Goal: Task Accomplishment & Management: Manage account settings

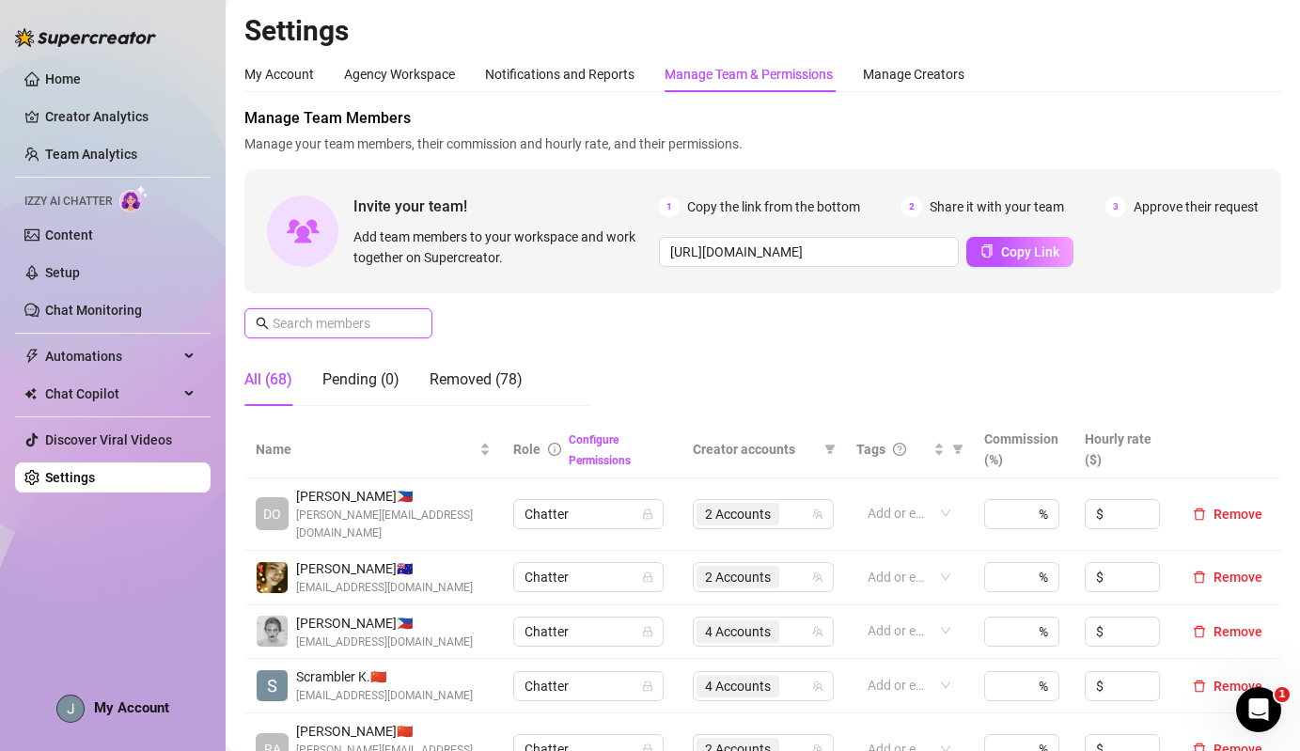
click at [338, 322] on input "text" at bounding box center [339, 323] width 133 height 21
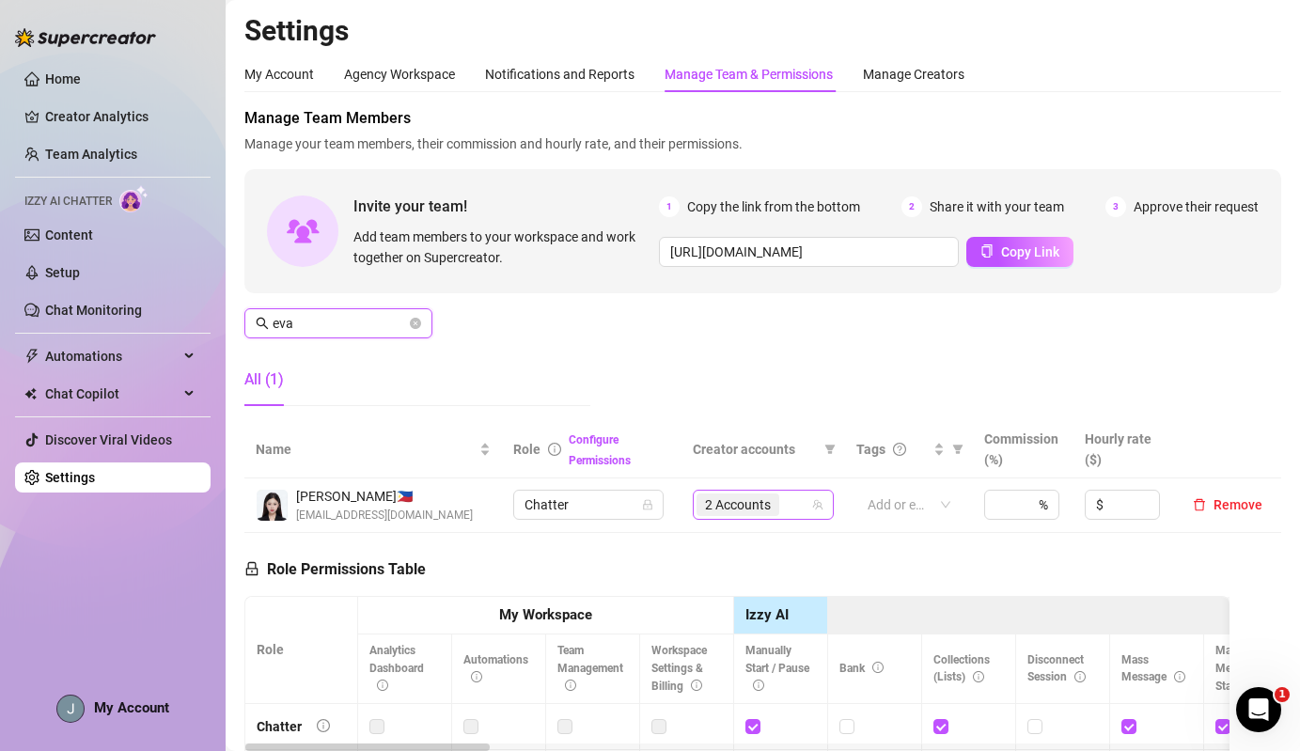
click at [725, 515] on span "2 Accounts" at bounding box center [737, 504] width 83 height 23
type input "eva"
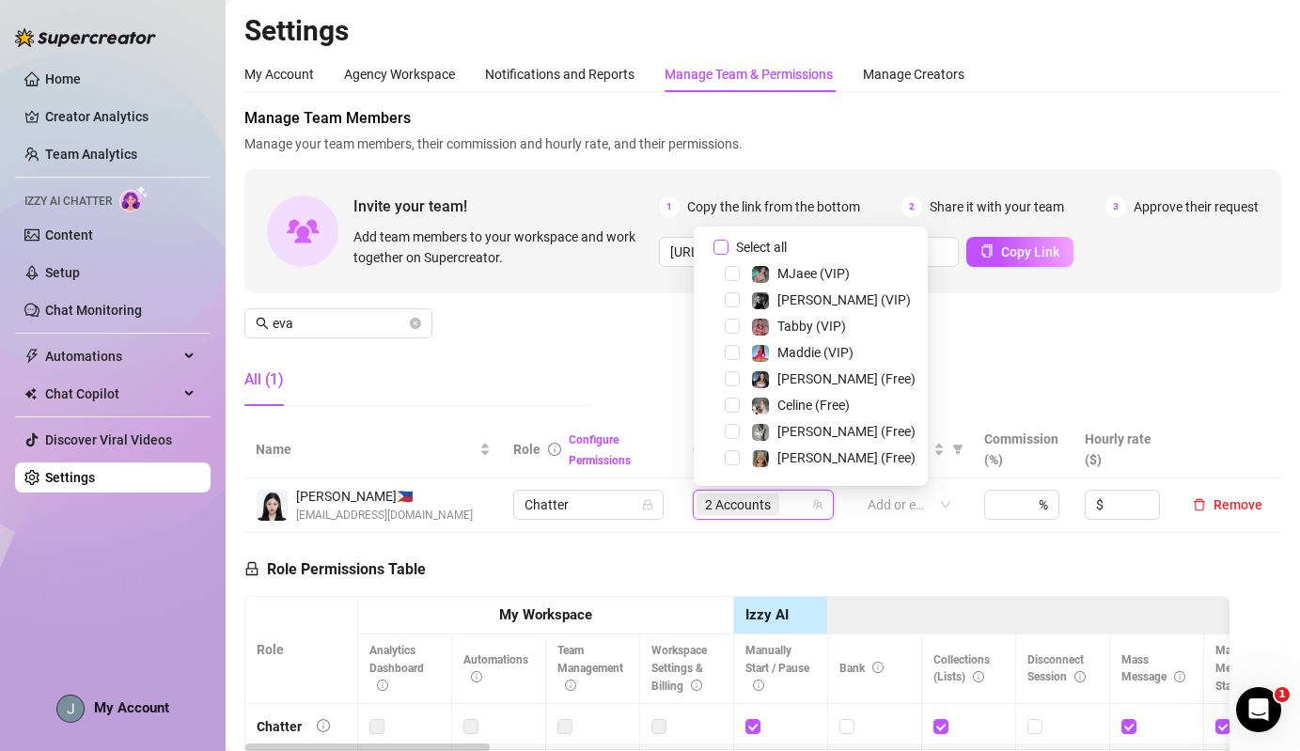
click at [738, 240] on span "Select all" at bounding box center [761, 247] width 66 height 21
click at [728, 240] on input "Select all" at bounding box center [720, 247] width 15 height 15
click at [738, 240] on span "Select all" at bounding box center [761, 247] width 66 height 21
click at [728, 240] on input "Select all" at bounding box center [720, 247] width 15 height 15
checkbox input "false"
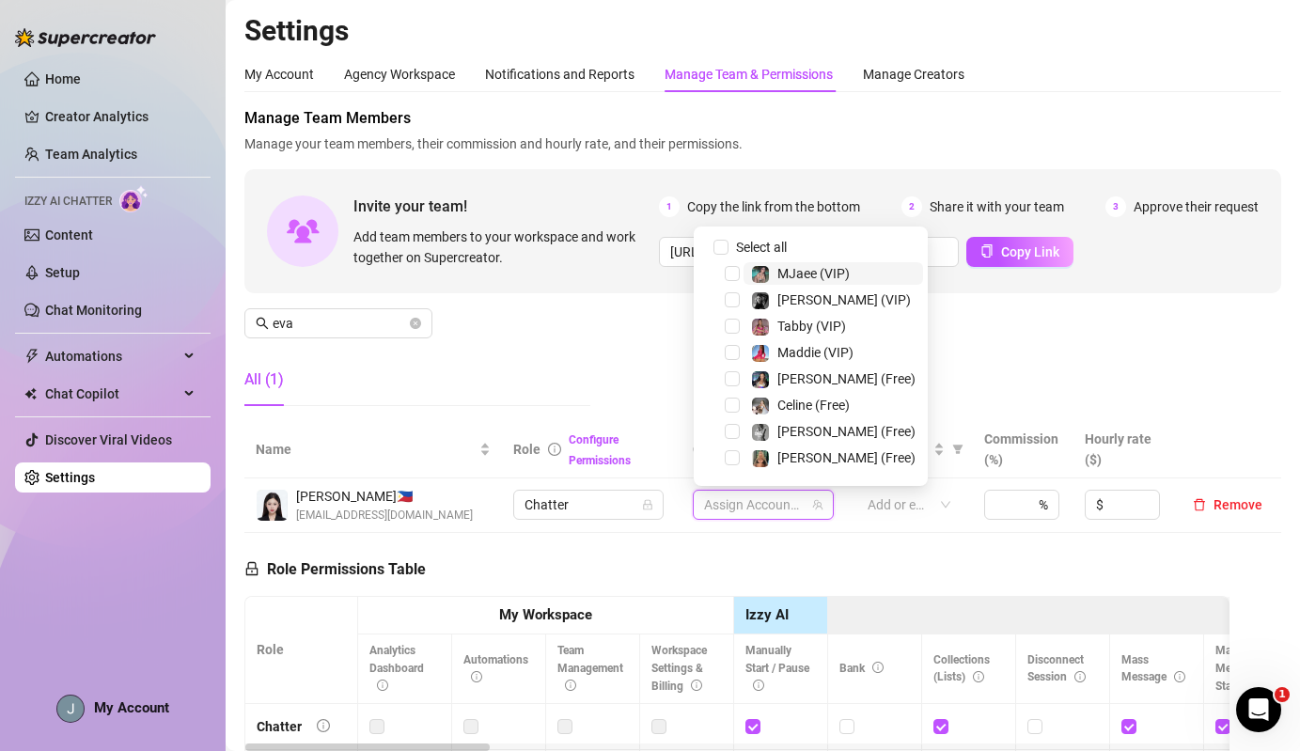
click at [763, 265] on span at bounding box center [760, 274] width 19 height 19
click at [602, 339] on div "Manage Team Members Manage your team members, their commission and hourly rate,…" at bounding box center [762, 264] width 1037 height 314
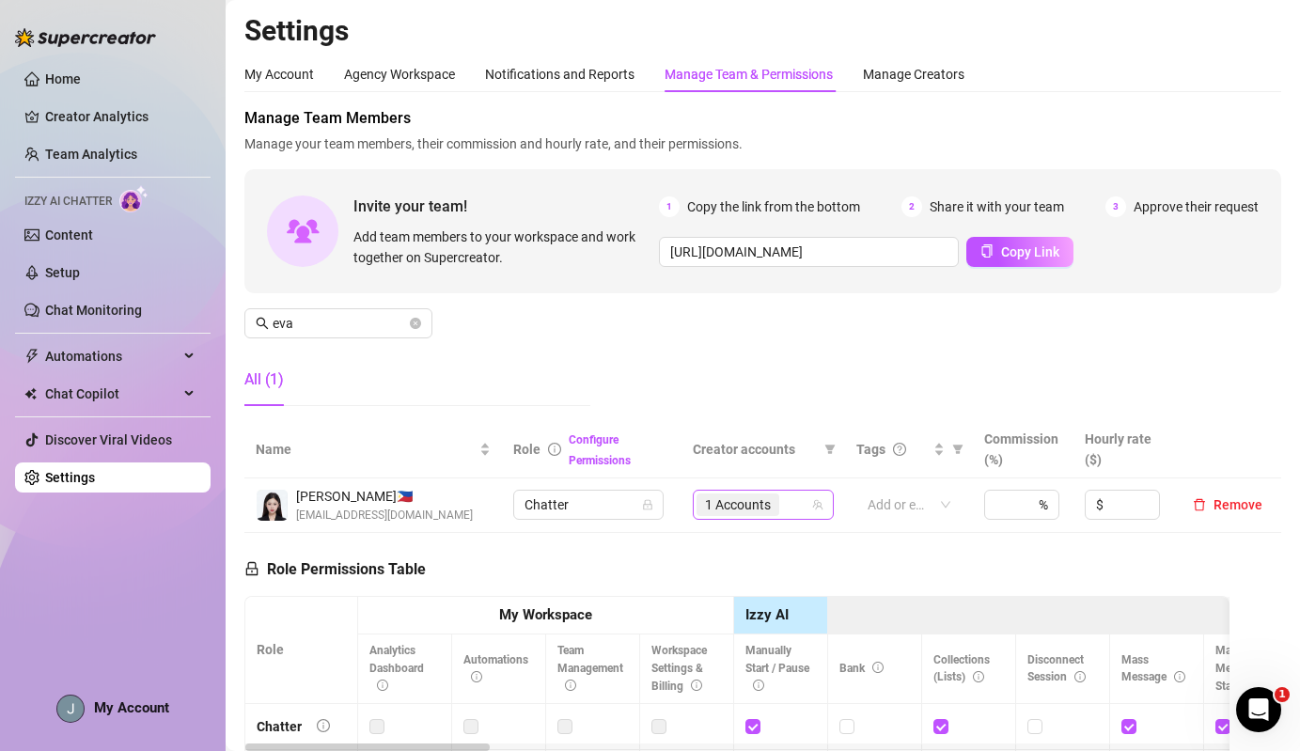
click at [725, 501] on span "1 Accounts" at bounding box center [738, 504] width 66 height 21
click at [331, 320] on input "eva" at bounding box center [339, 323] width 133 height 21
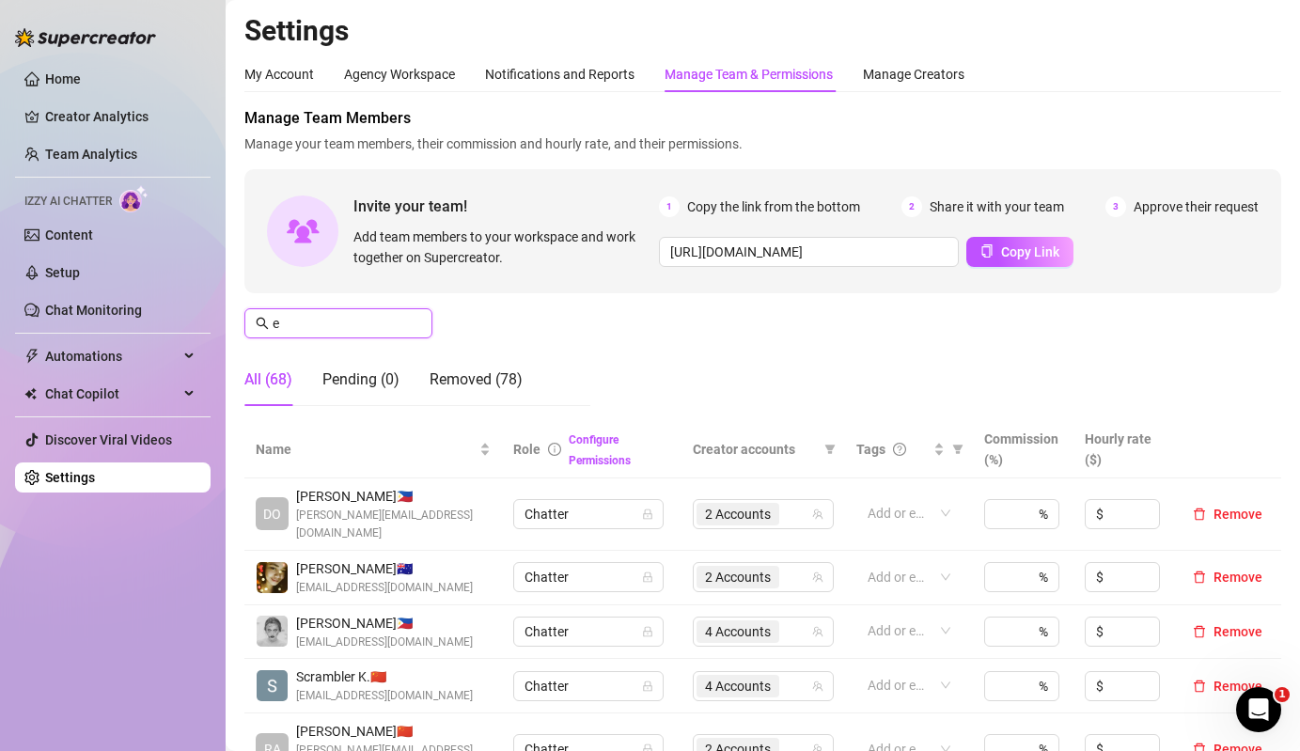
type input "ev"
click at [383, 329] on input "text" at bounding box center [339, 323] width 133 height 21
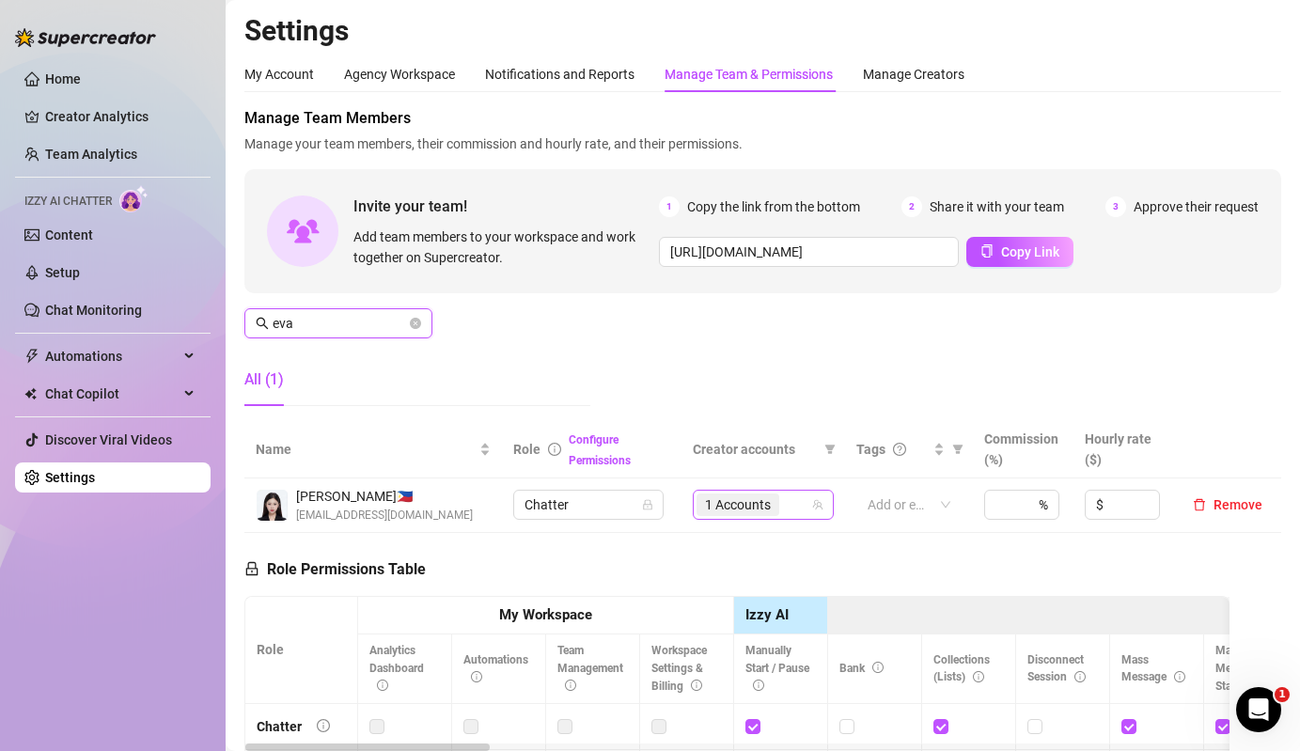
click at [746, 508] on span "1 Accounts" at bounding box center [738, 504] width 66 height 21
type input "eva"
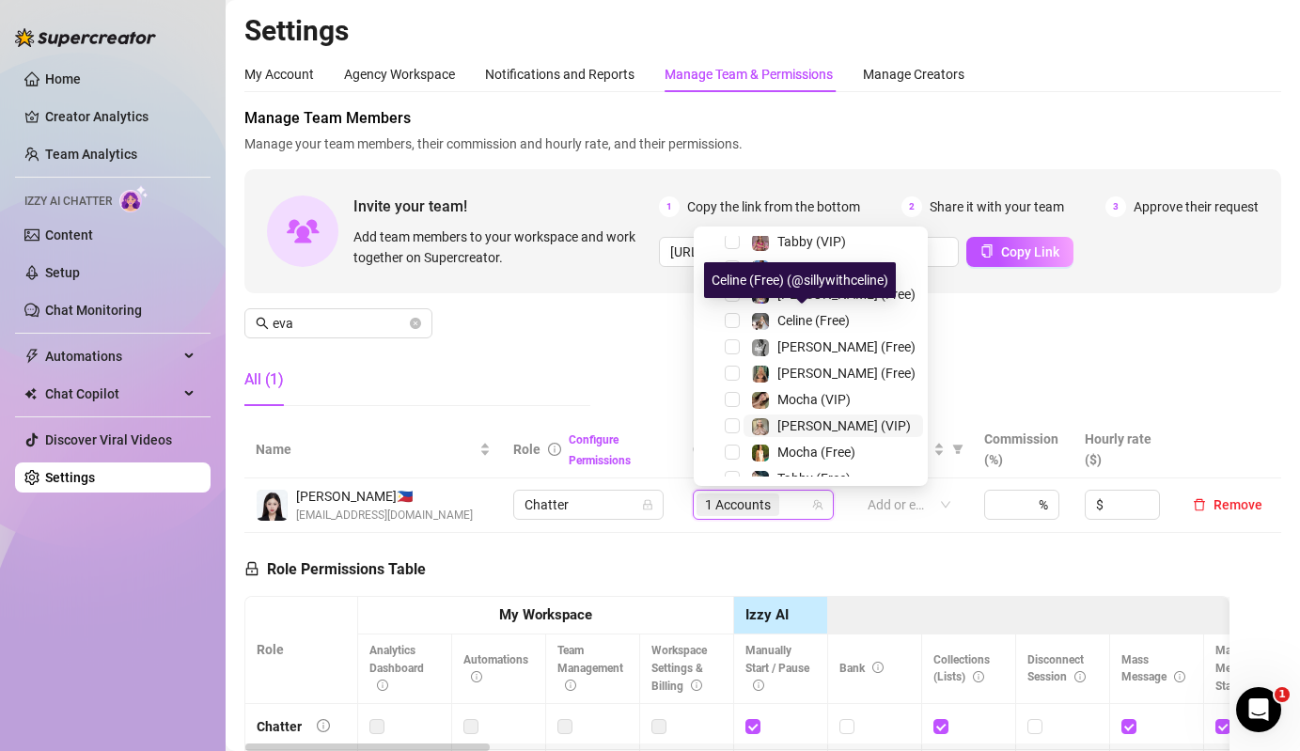
scroll to position [23, 0]
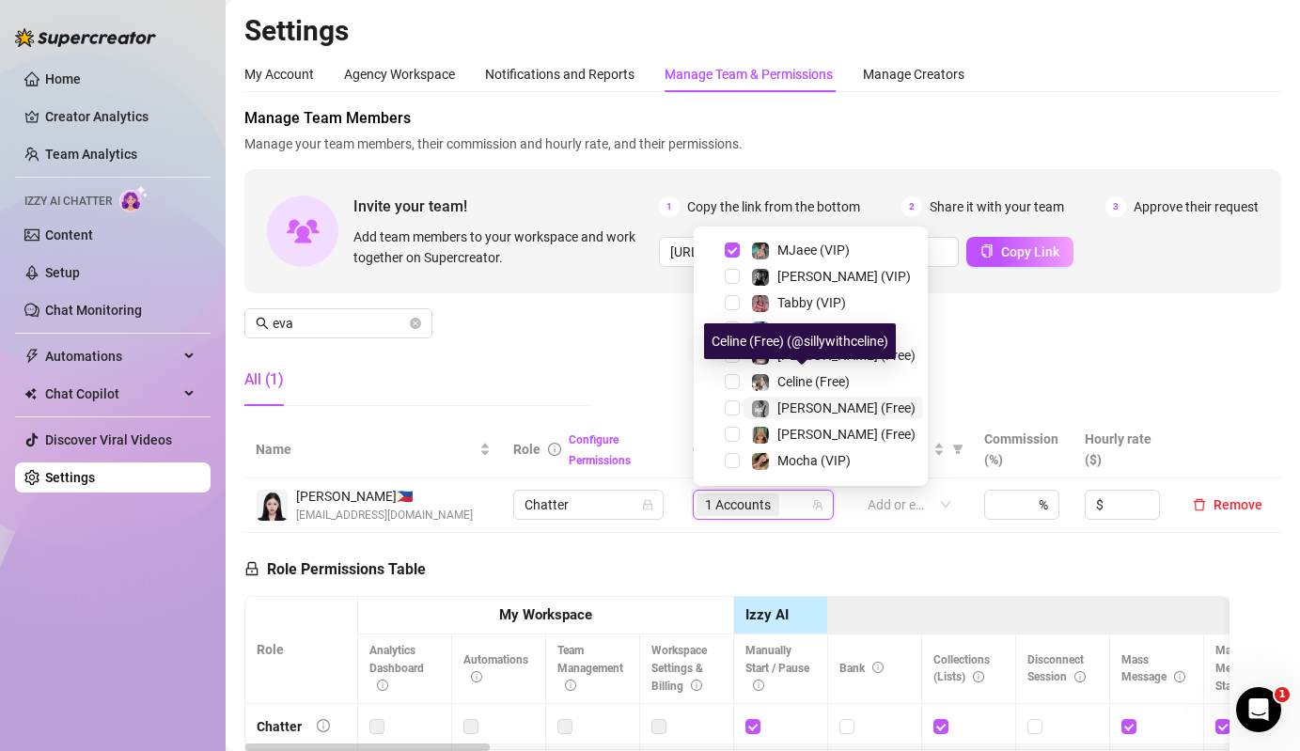
click at [785, 400] on span "[PERSON_NAME] (Free)" at bounding box center [846, 407] width 138 height 15
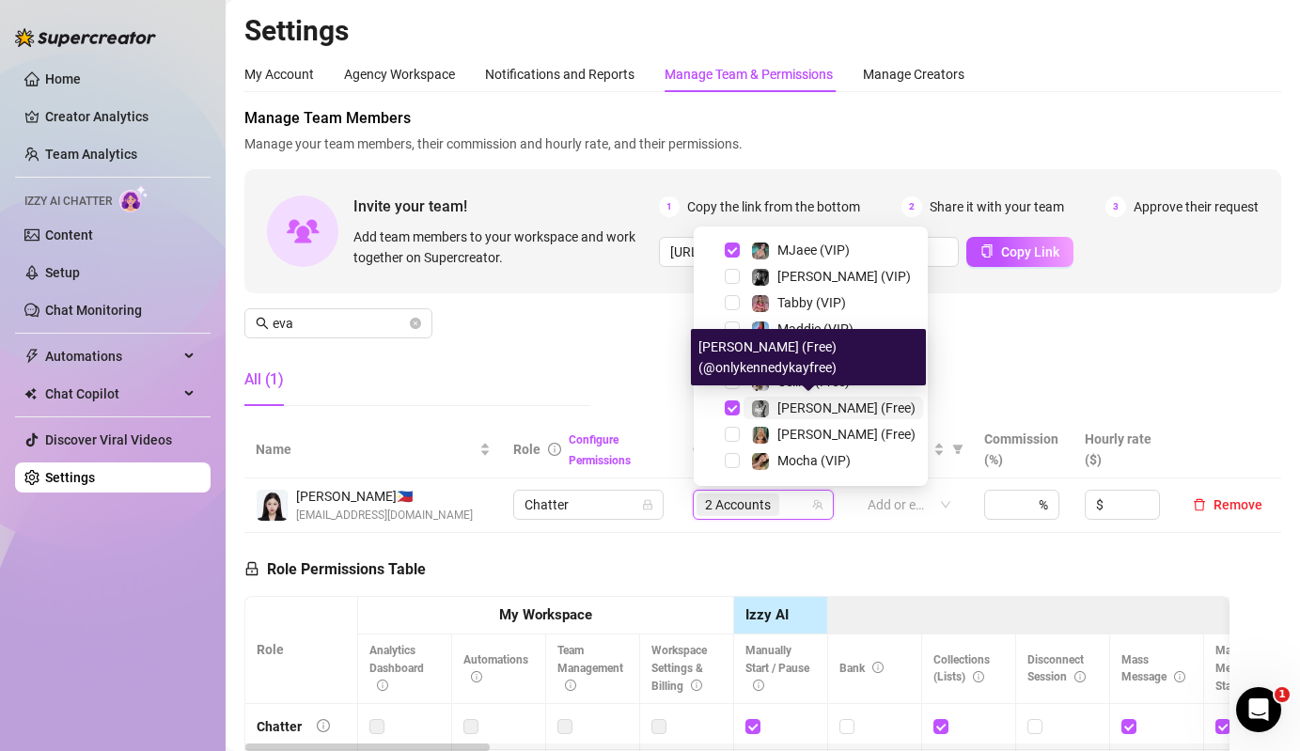
scroll to position [15, 0]
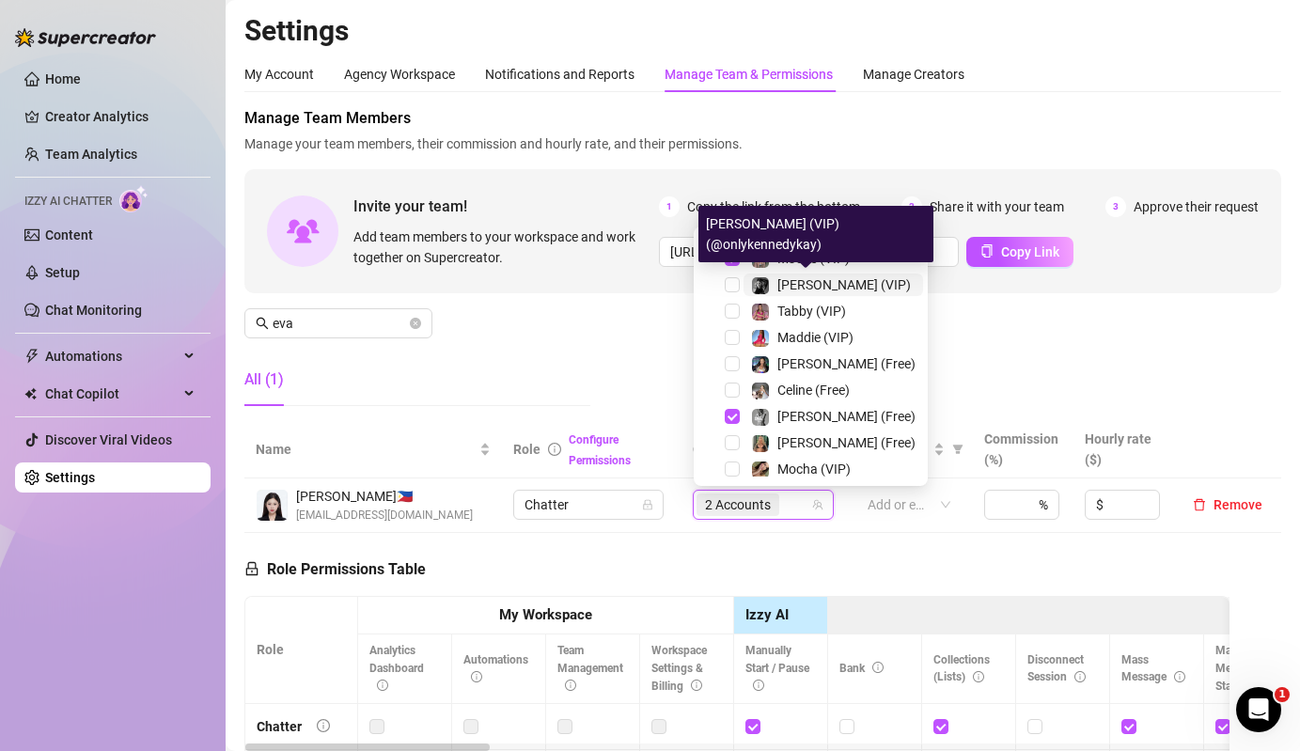
click at [782, 292] on div "[PERSON_NAME] (VIP)" at bounding box center [843, 284] width 133 height 23
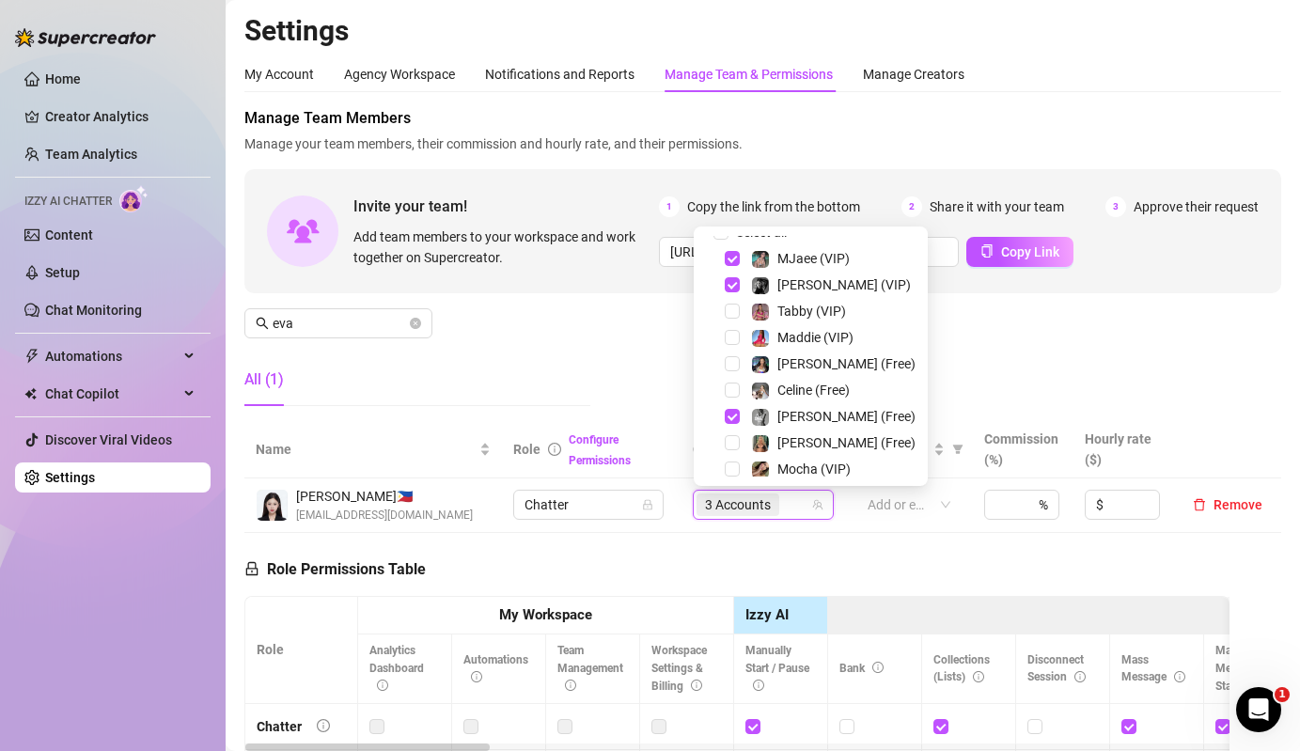
click at [536, 392] on div "All (1)" at bounding box center [417, 379] width 346 height 53
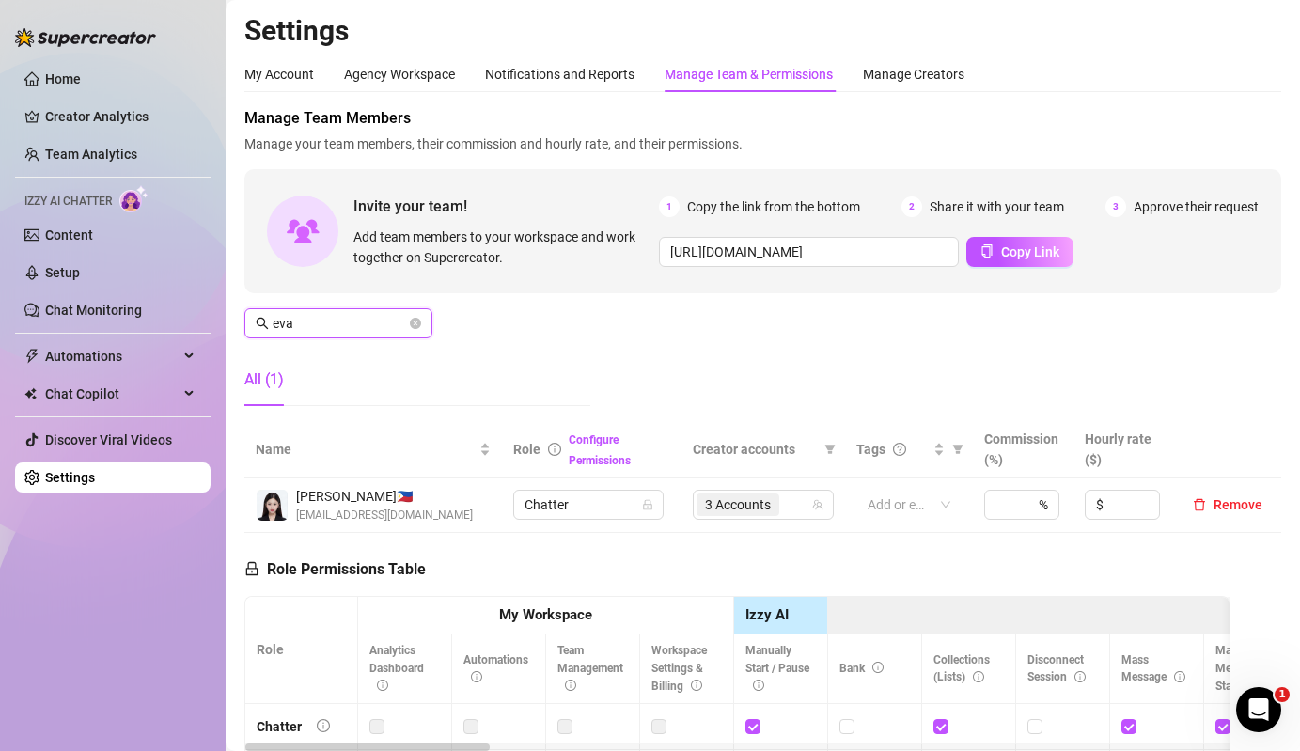
click at [348, 316] on input "eva" at bounding box center [339, 323] width 133 height 21
click at [384, 321] on input "eva" at bounding box center [339, 323] width 133 height 21
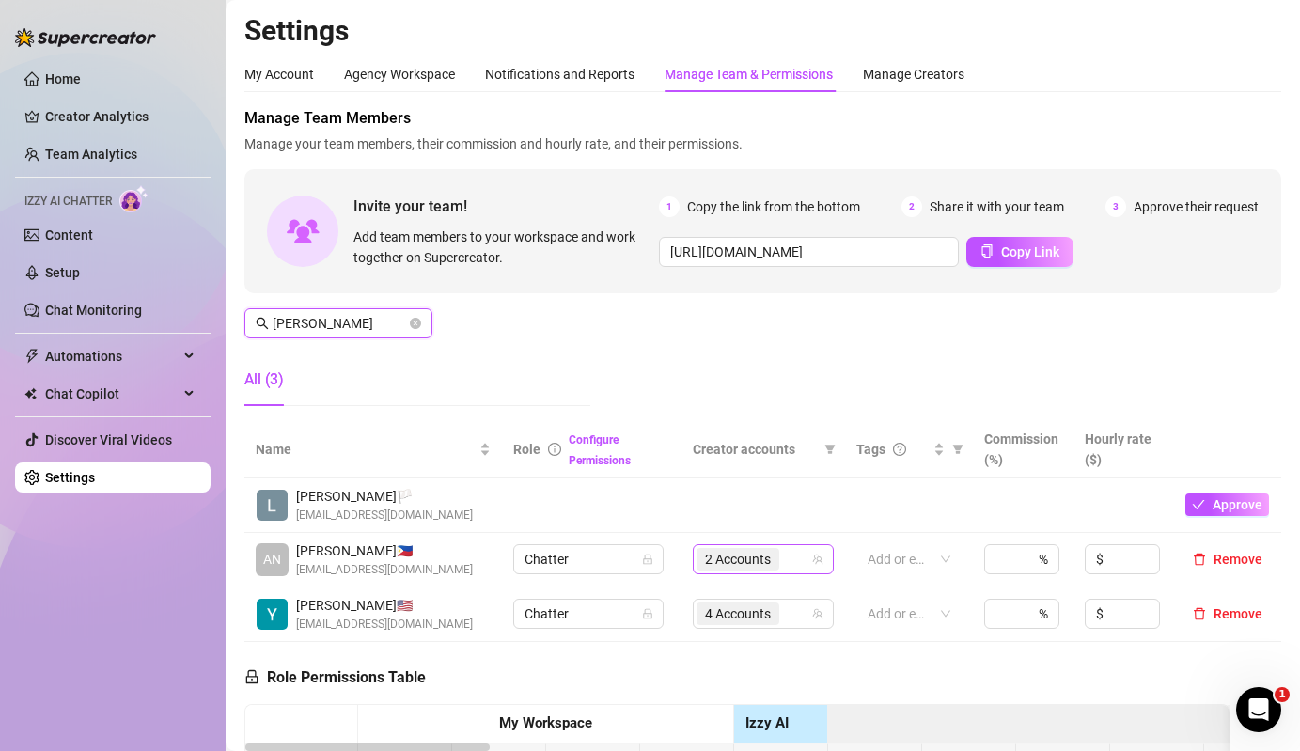
click at [743, 556] on span "2 Accounts" at bounding box center [738, 559] width 66 height 21
type input "anna"
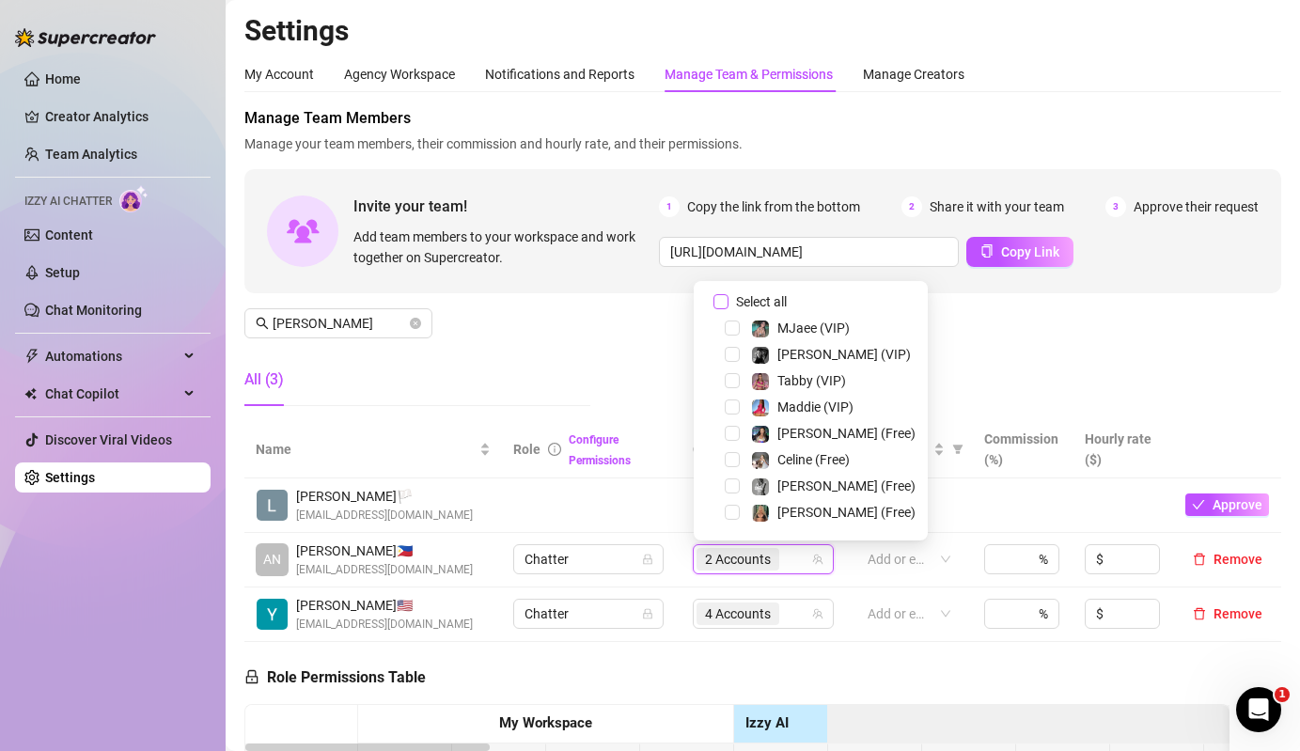
click at [724, 303] on input "Select all" at bounding box center [720, 301] width 15 height 15
checkbox input "false"
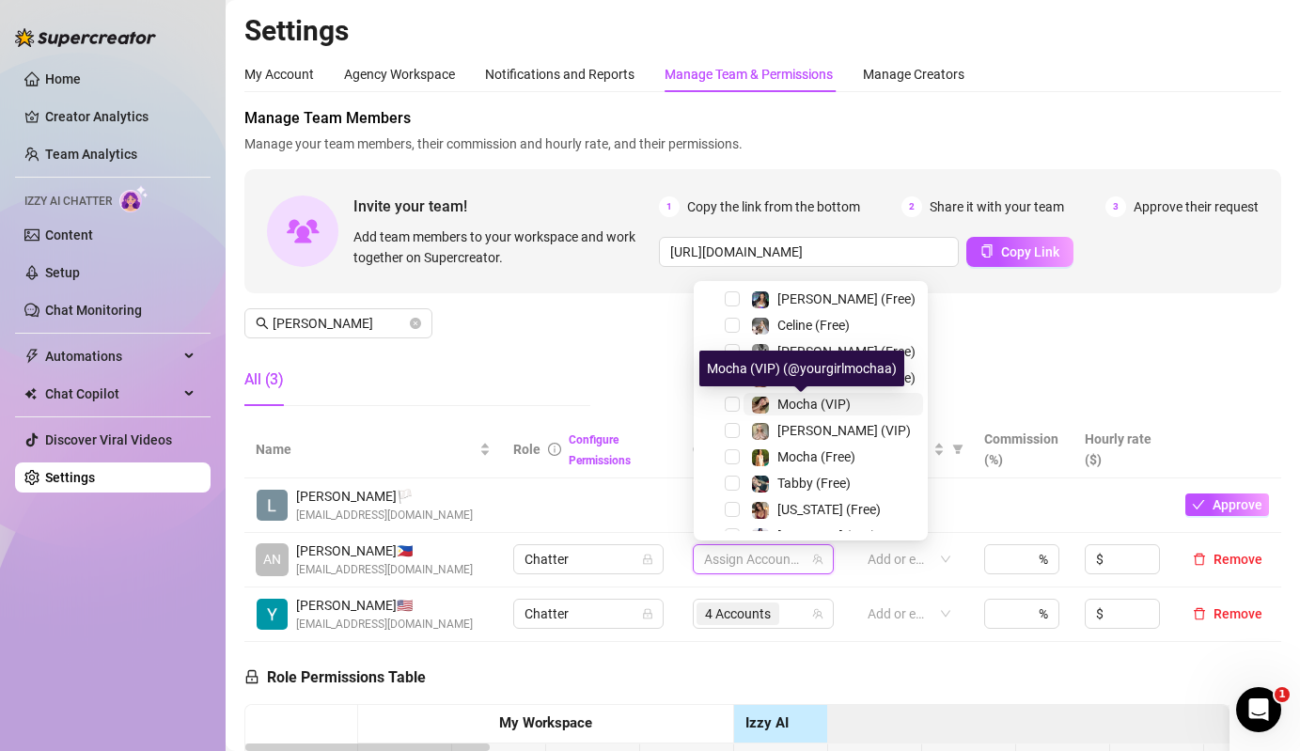
scroll to position [135, 0]
click at [781, 446] on div "Mocha (Free)" at bounding box center [816, 456] width 78 height 23
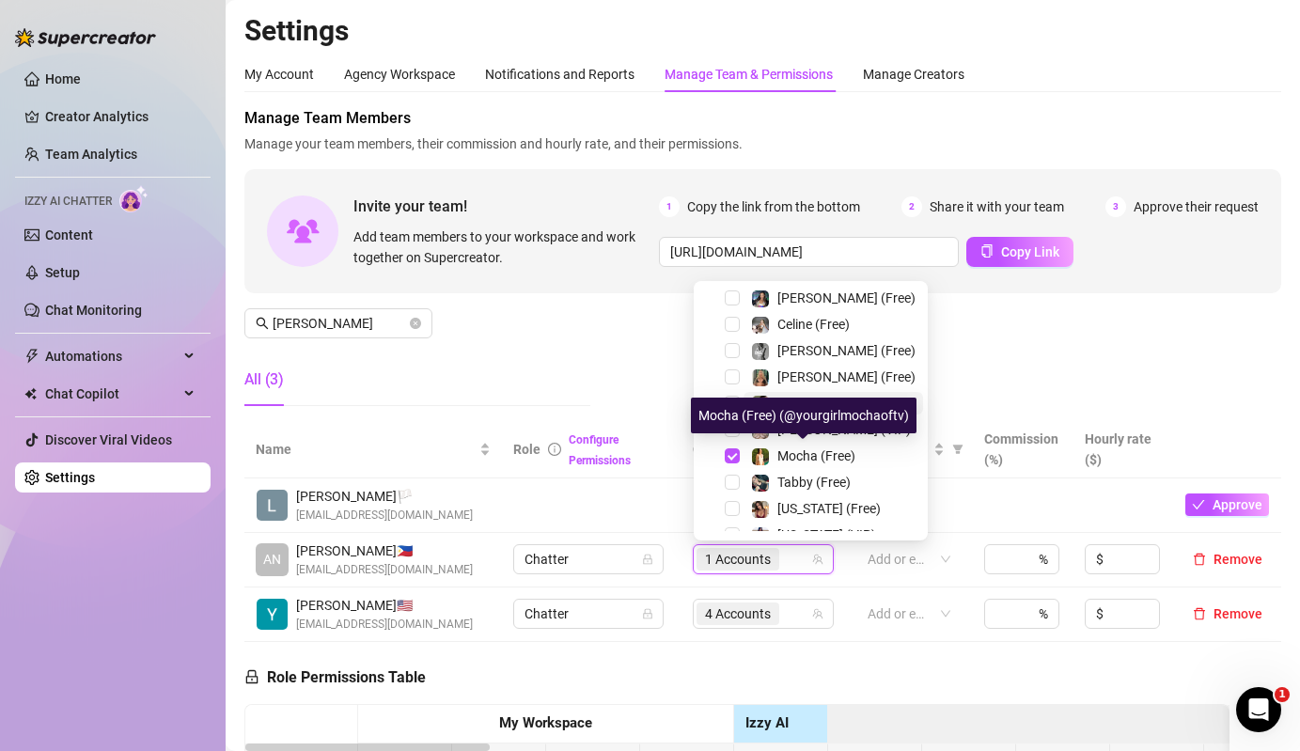
click at [781, 446] on div "Mocha (Free)" at bounding box center [816, 456] width 78 height 23
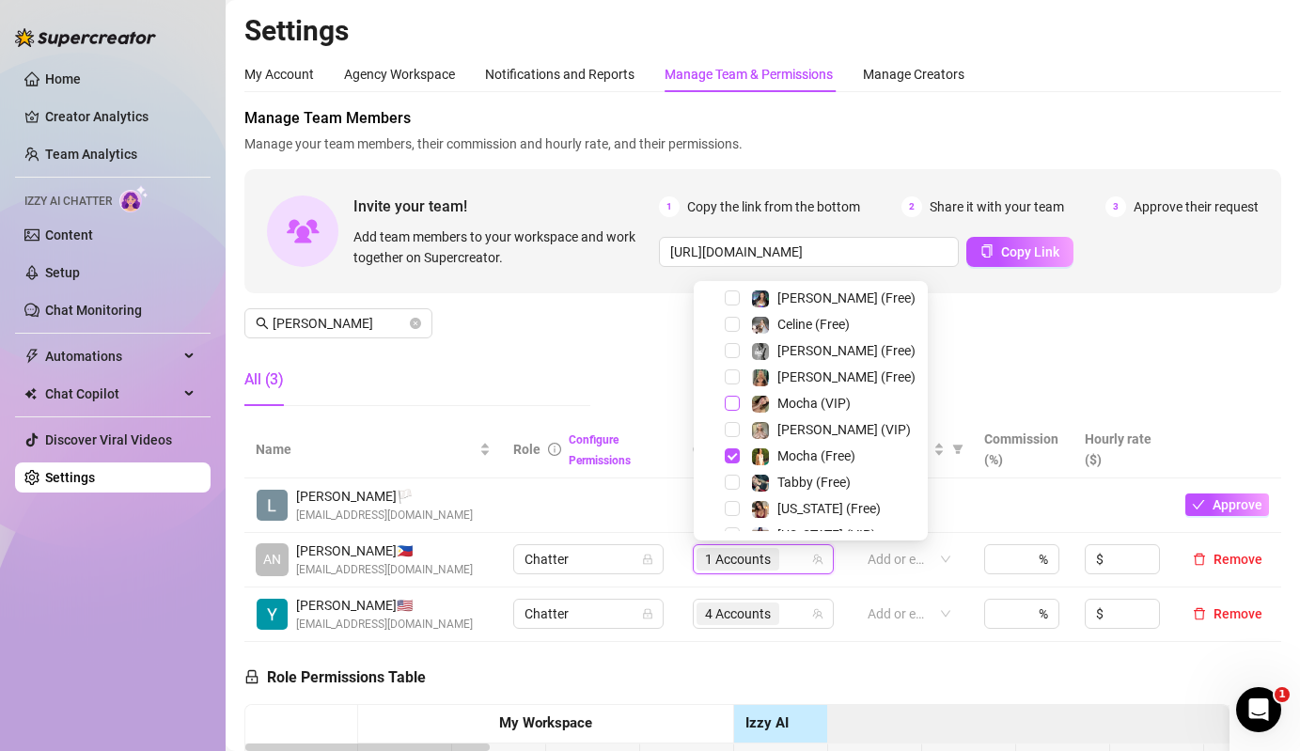
click at [732, 405] on span "Select tree node" at bounding box center [732, 403] width 15 height 15
click at [596, 366] on div "Manage Team Members Manage your team members, their commission and hourly rate,…" at bounding box center [762, 264] width 1037 height 314
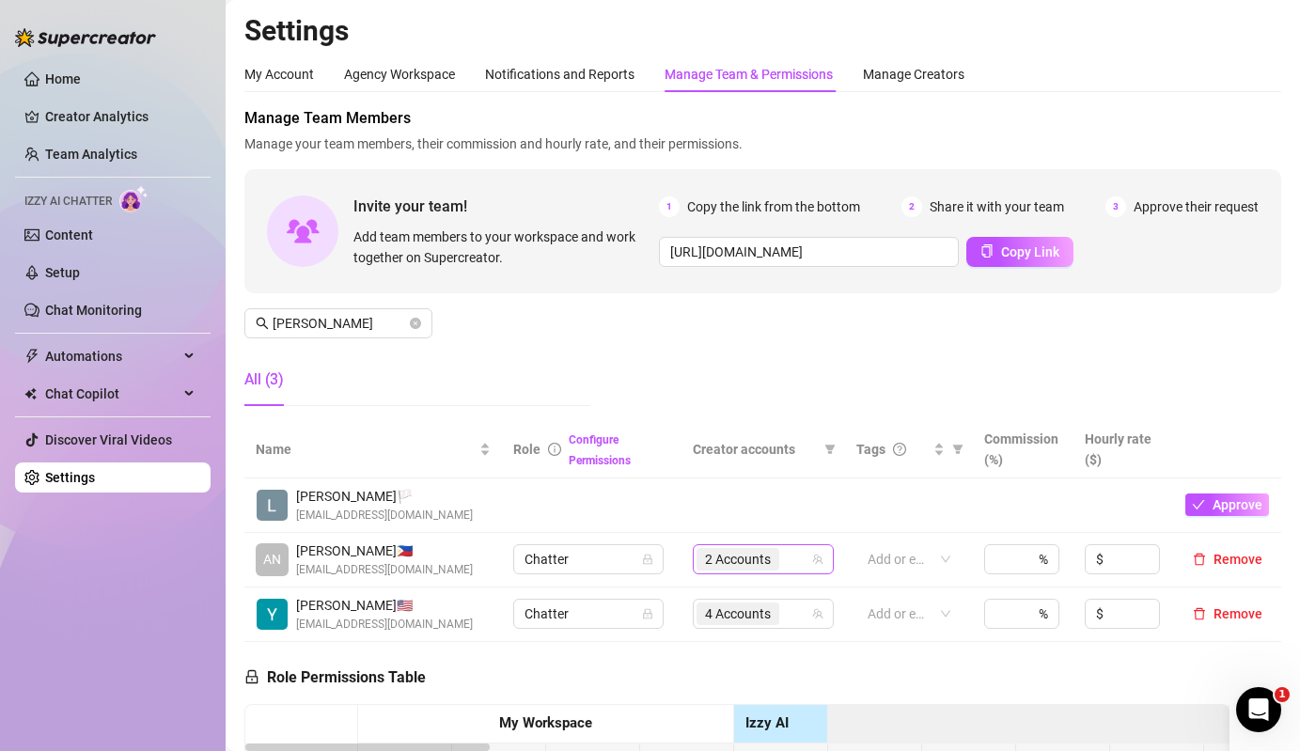
click at [731, 557] on span "2 Accounts" at bounding box center [738, 559] width 66 height 21
